Goal: Information Seeking & Learning: Understand process/instructions

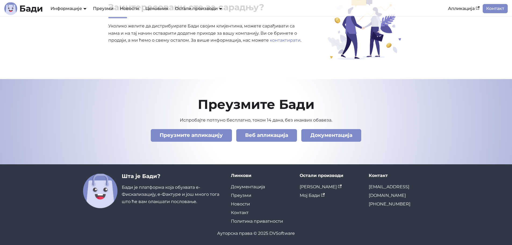
scroll to position [1840, 0]
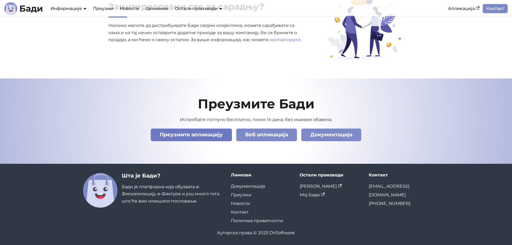
click at [195, 135] on link "Преузмите апликацију" at bounding box center [191, 135] width 81 height 13
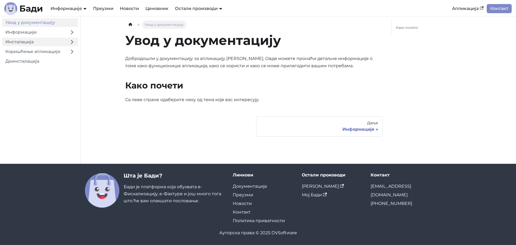
click at [30, 38] on link "Инсталација" at bounding box center [34, 42] width 64 height 9
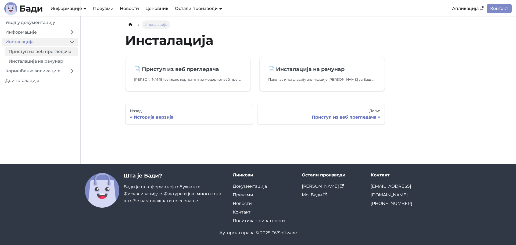
click at [32, 52] on link "Приступ из веб прегледача" at bounding box center [41, 51] width 73 height 9
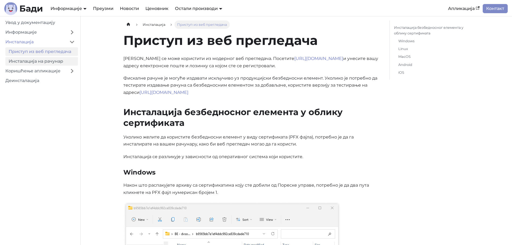
click at [30, 61] on link "Инсталација на рачунар" at bounding box center [41, 61] width 73 height 9
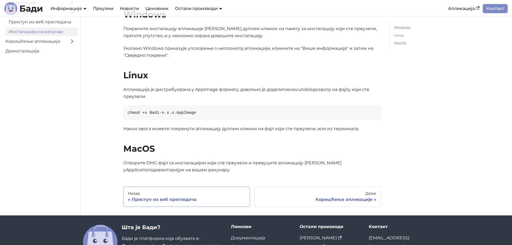
scroll to position [8, 0]
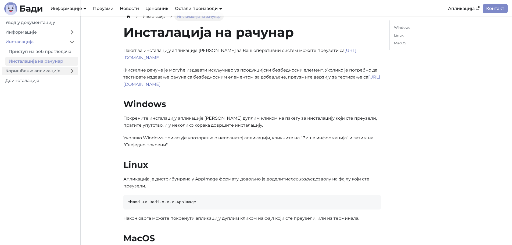
click at [53, 69] on link "Коришћење апликације" at bounding box center [34, 71] width 64 height 9
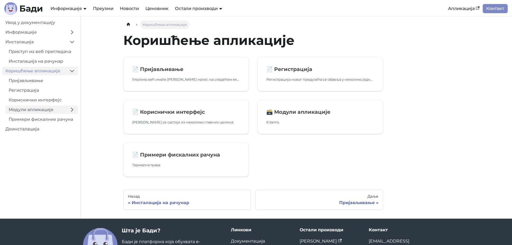
click at [38, 108] on link "Модули апликације" at bounding box center [35, 109] width 61 height 9
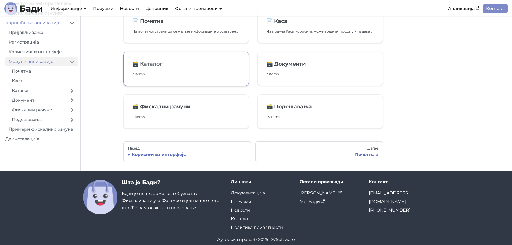
scroll to position [54, 0]
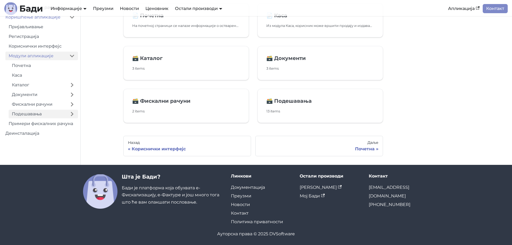
click at [48, 112] on link "Подешавања" at bounding box center [38, 114] width 58 height 9
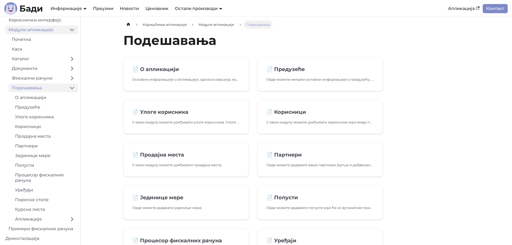
scroll to position [27, 0]
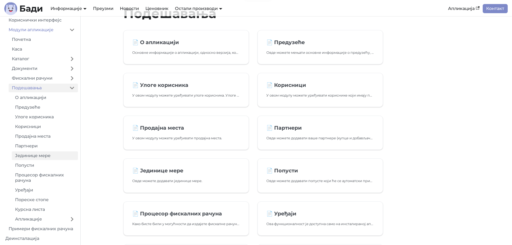
click at [54, 154] on link "Јединице мере" at bounding box center [45, 155] width 66 height 9
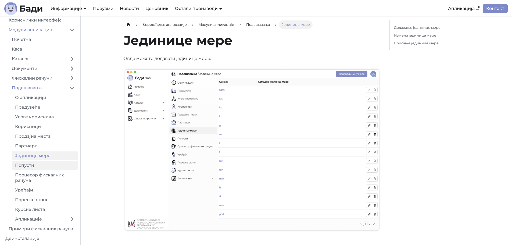
click at [46, 163] on link "Попусти" at bounding box center [45, 165] width 66 height 9
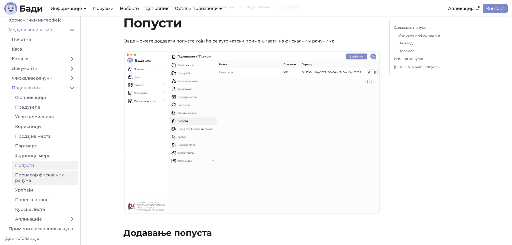
scroll to position [27, 0]
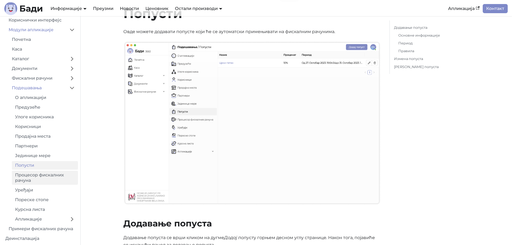
click at [54, 181] on link "Процесор фискалних рачуна" at bounding box center [45, 178] width 66 height 14
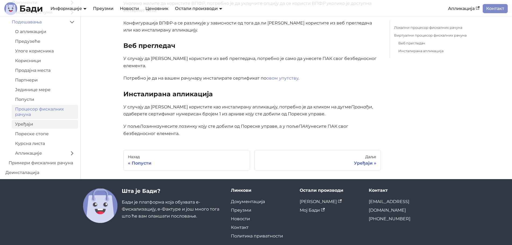
scroll to position [355, 0]
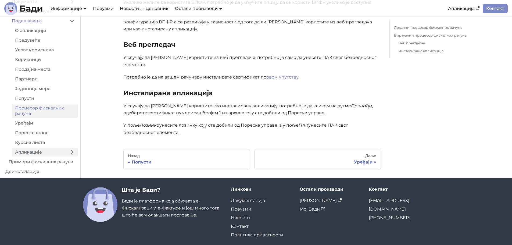
click at [43, 148] on link "Апликације" at bounding box center [39, 152] width 54 height 9
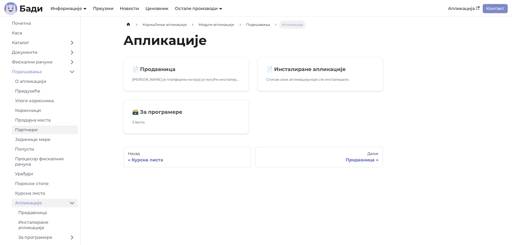
scroll to position [114, 0]
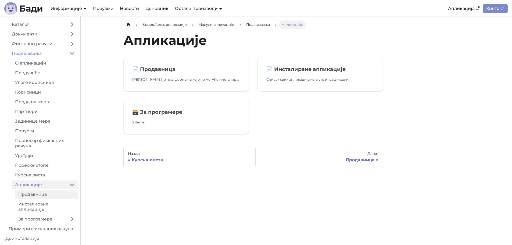
click at [43, 193] on link "Продавница" at bounding box center [46, 194] width 63 height 9
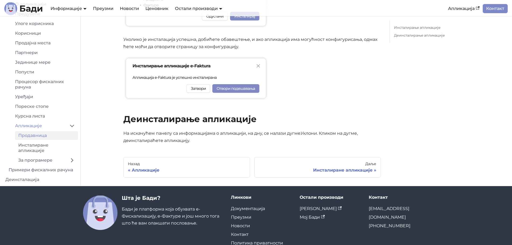
scroll to position [511, 0]
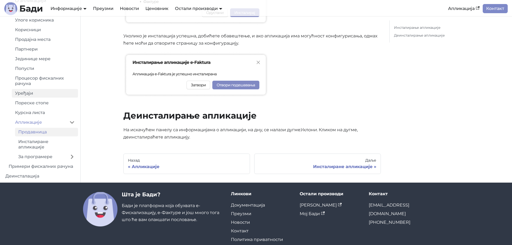
click at [41, 158] on link "За програмере" at bounding box center [40, 156] width 51 height 9
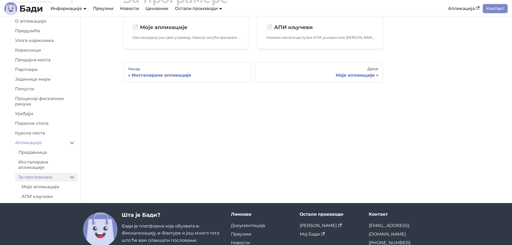
scroll to position [54, 0]
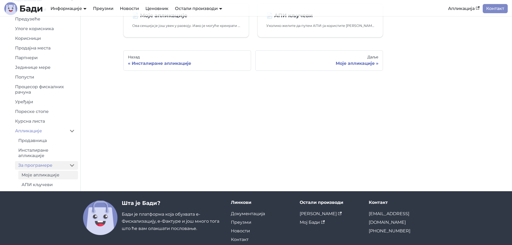
click at [39, 177] on link "Моје апликације" at bounding box center [48, 175] width 60 height 9
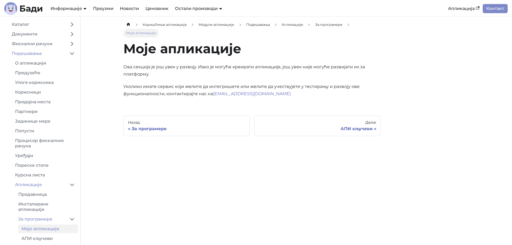
scroll to position [134, 0]
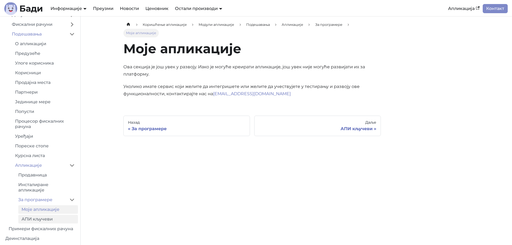
click at [35, 220] on link "АПИ кључеви" at bounding box center [48, 219] width 60 height 9
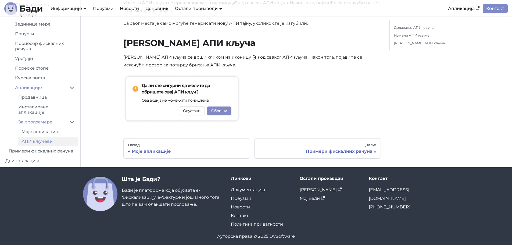
scroll to position [506, 0]
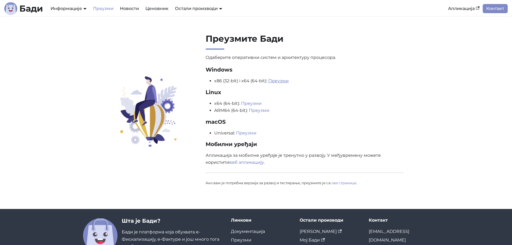
click at [282, 80] on link "Преузми" at bounding box center [278, 80] width 20 height 5
